Goal: Information Seeking & Learning: Learn about a topic

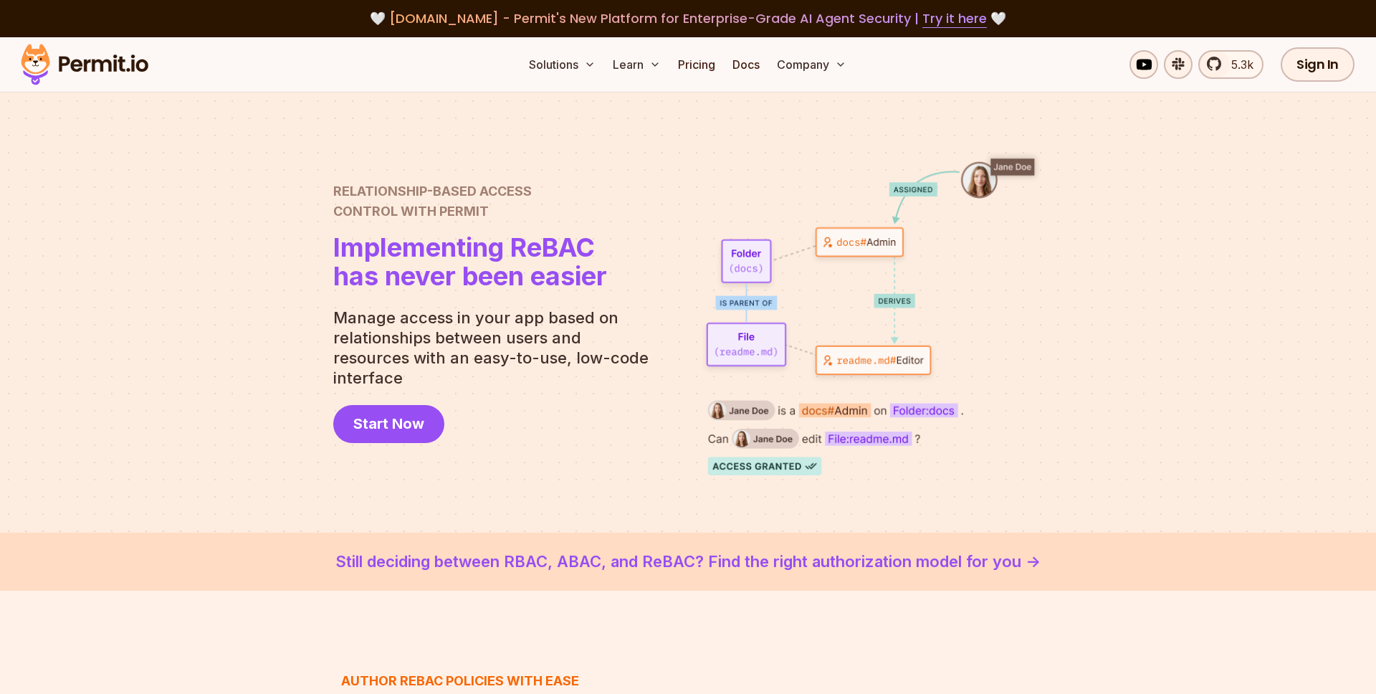
scroll to position [26, 0]
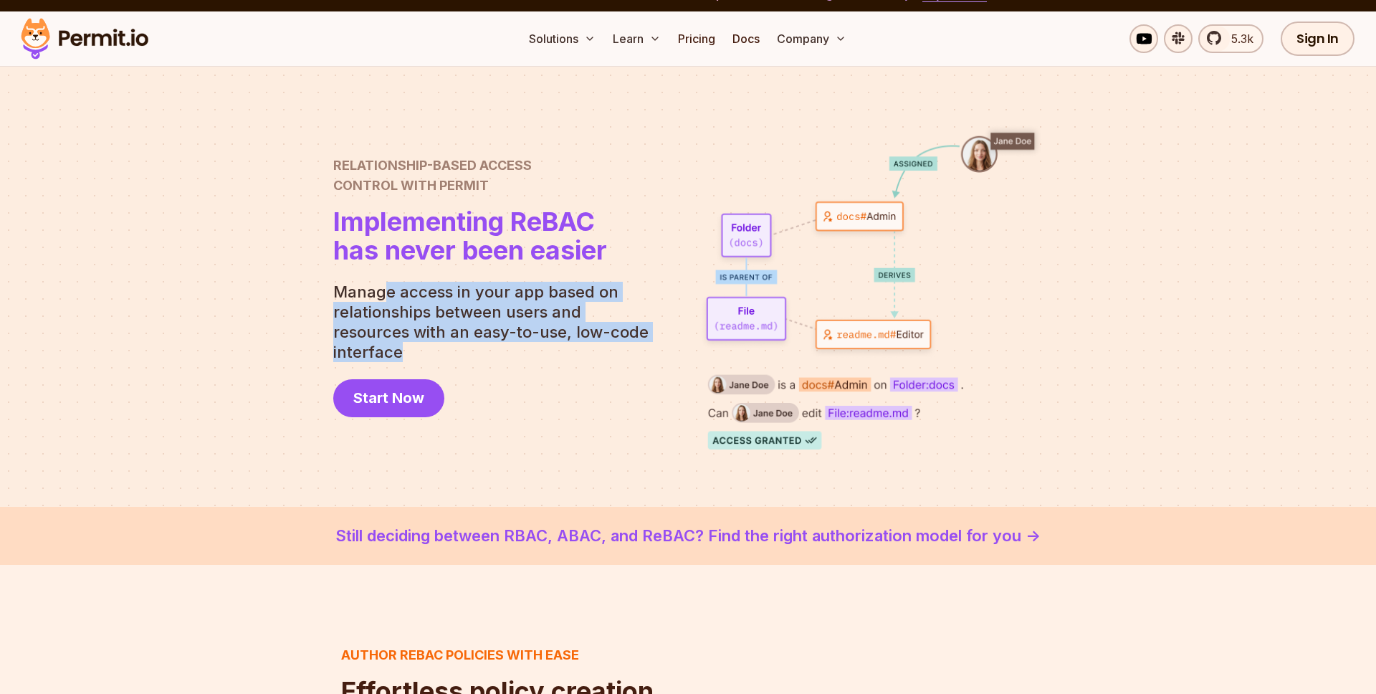
drag, startPoint x: 385, startPoint y: 303, endPoint x: 572, endPoint y: 353, distance: 193.5
click at [572, 353] on div "Relationship-Based Access Control with Permit Relationship Based Access Control…" at bounding box center [496, 287] width 327 height 262
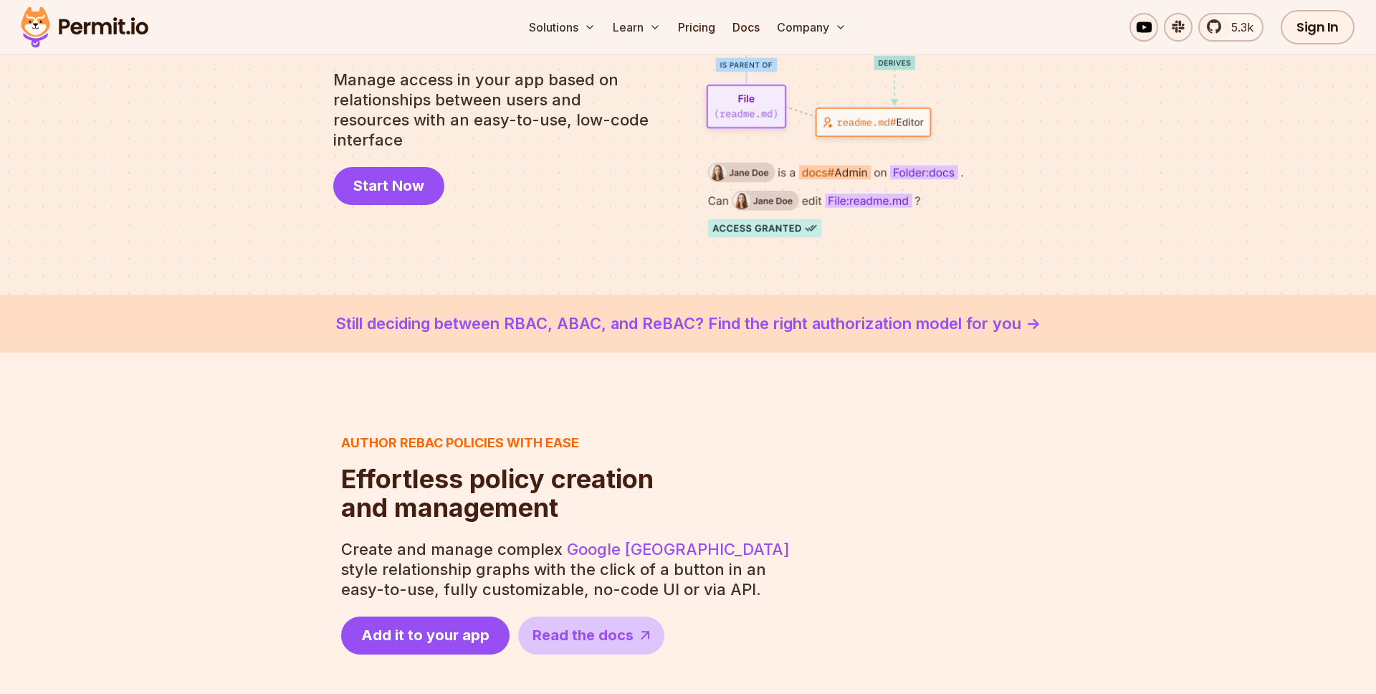
scroll to position [249, 0]
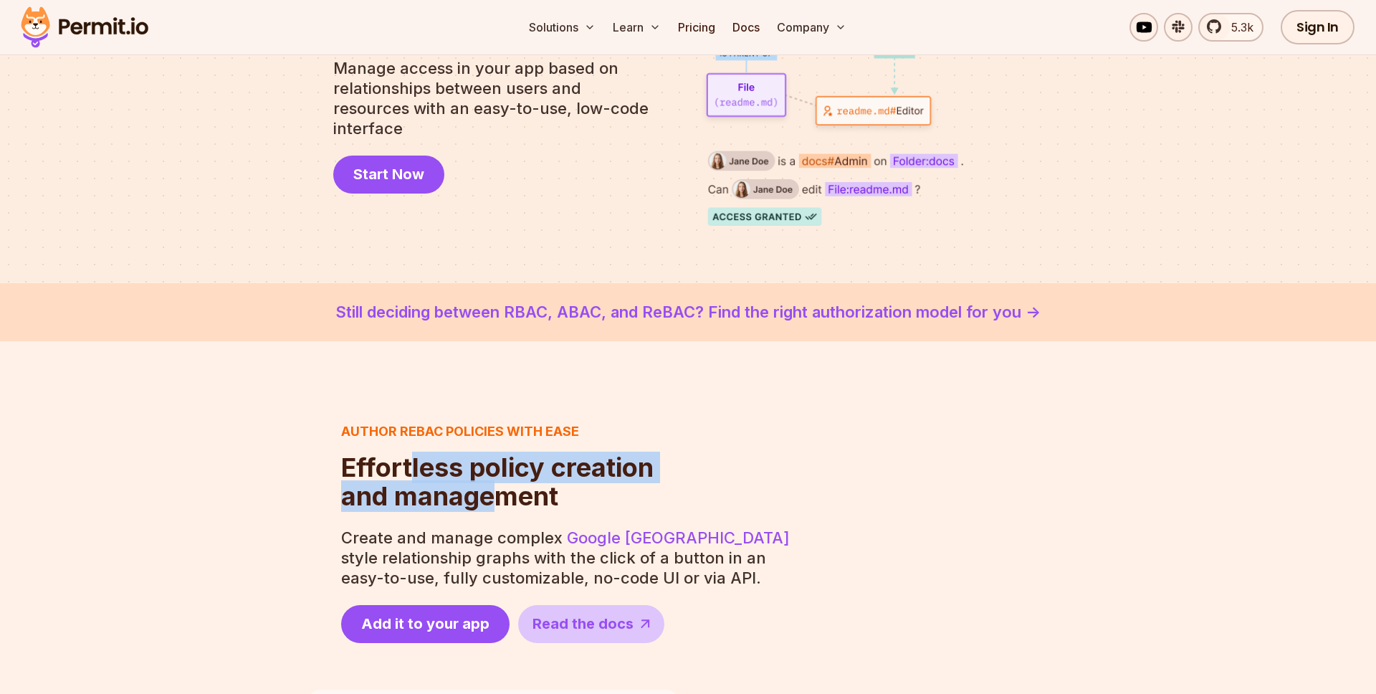
drag, startPoint x: 411, startPoint y: 472, endPoint x: 507, endPoint y: 499, distance: 99.7
click at [507, 499] on h2 "Effortless policy creation and management" at bounding box center [497, 481] width 313 height 57
drag, startPoint x: 510, startPoint y: 500, endPoint x: 355, endPoint y: 475, distance: 157.7
click at [354, 475] on h2 "Effortless policy creation and management" at bounding box center [497, 481] width 313 height 57
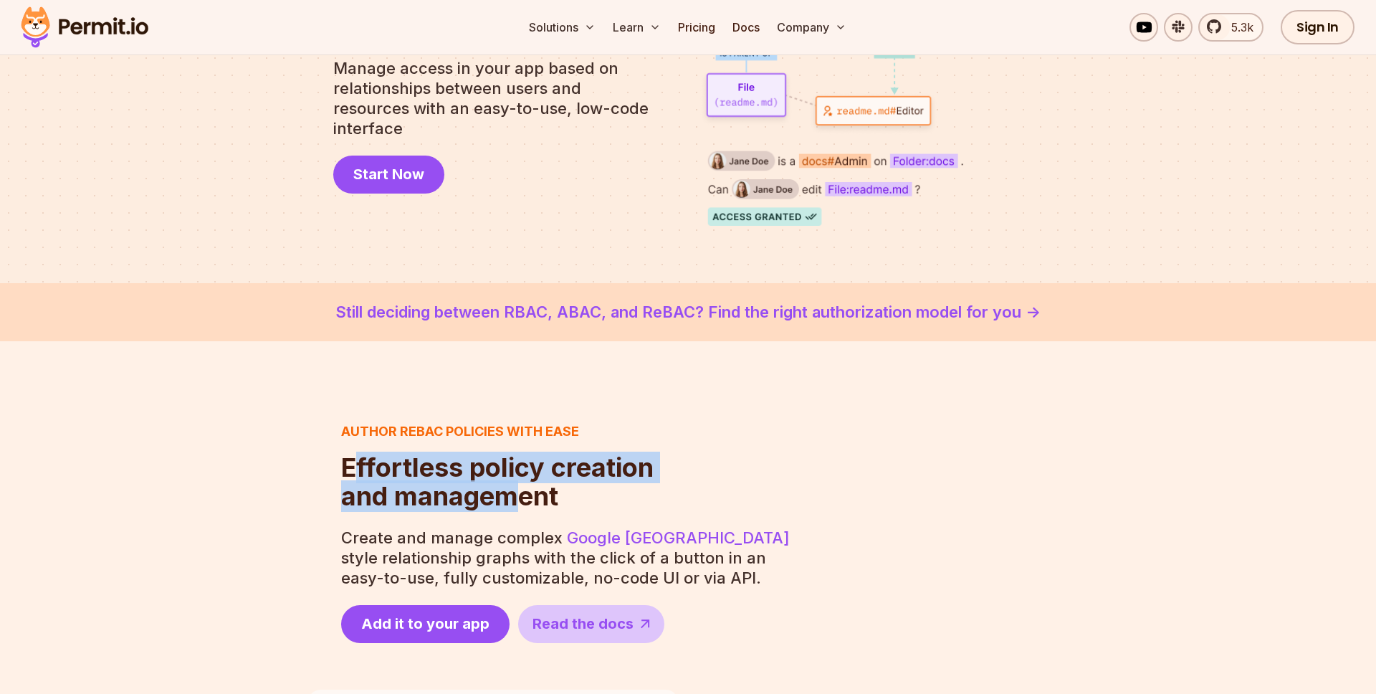
click at [355, 475] on span "Effortless policy creation" at bounding box center [497, 467] width 313 height 29
drag, startPoint x: 401, startPoint y: 475, endPoint x: 500, endPoint y: 501, distance: 102.4
click at [500, 501] on h2 "Effortless policy creation and management" at bounding box center [497, 481] width 313 height 57
drag, startPoint x: 519, startPoint y: 501, endPoint x: 379, endPoint y: 466, distance: 144.8
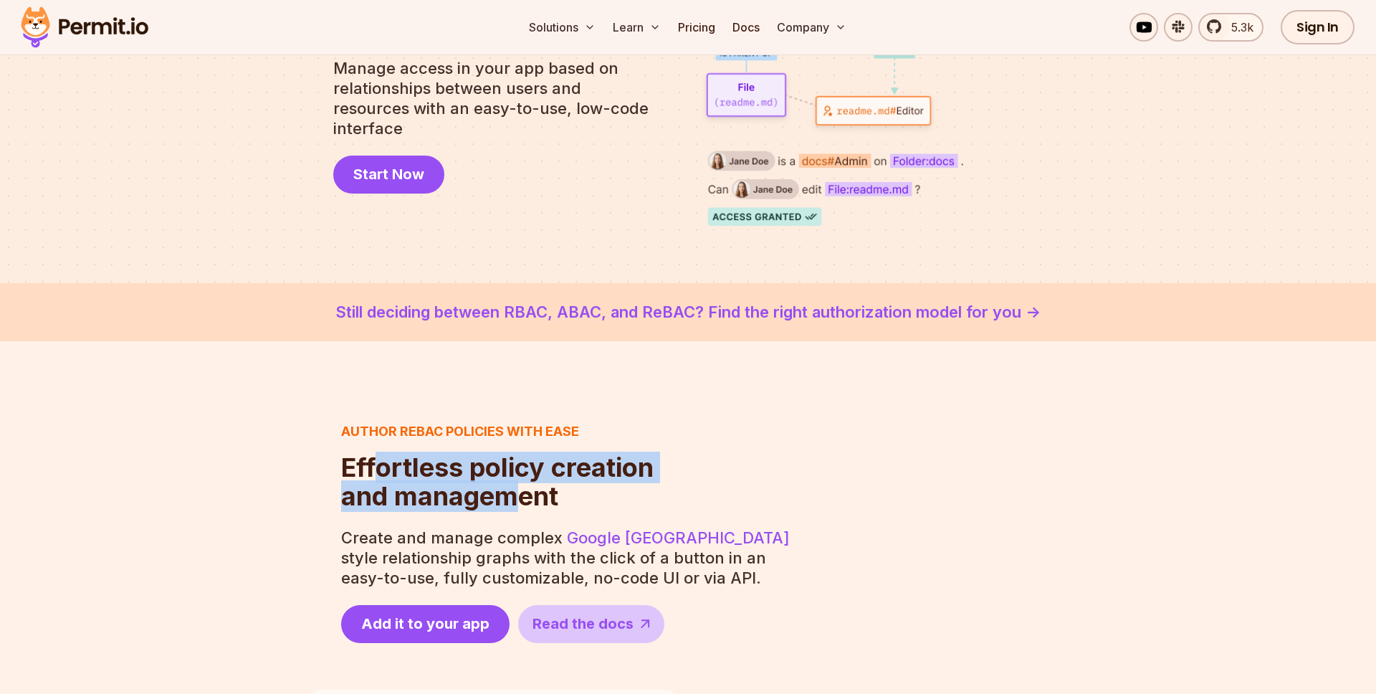
click at [379, 466] on h2 "Effortless policy creation and management" at bounding box center [497, 481] width 313 height 57
click at [379, 466] on span "Effortless policy creation" at bounding box center [497, 467] width 313 height 29
